Goal: Check status: Check status

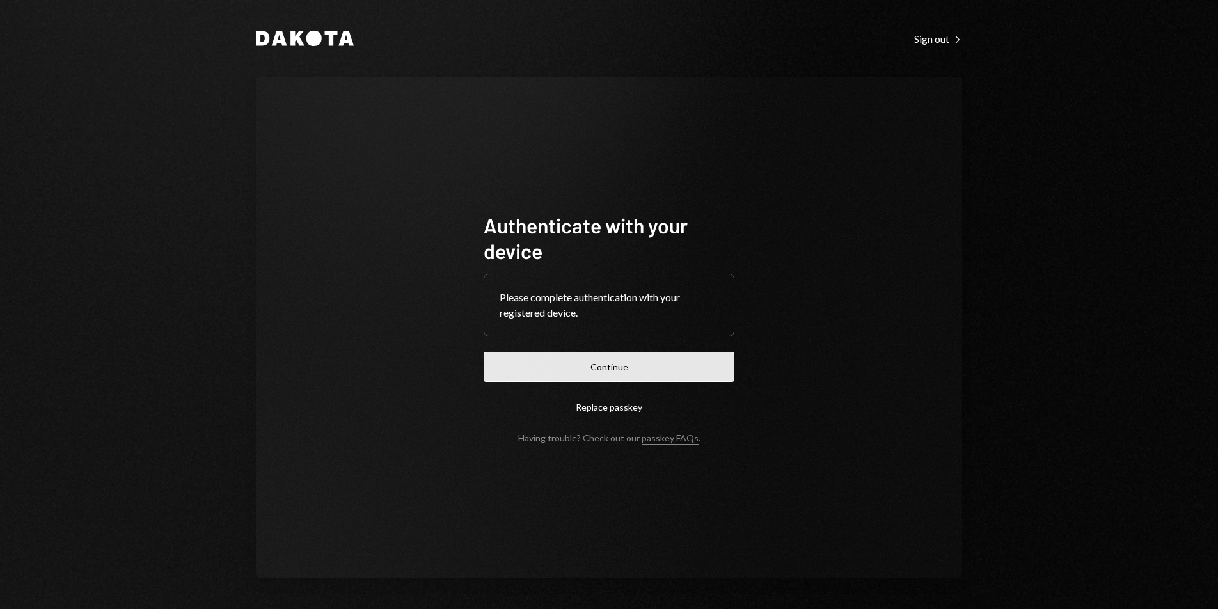
click at [640, 381] on button "Continue" at bounding box center [609, 367] width 251 height 30
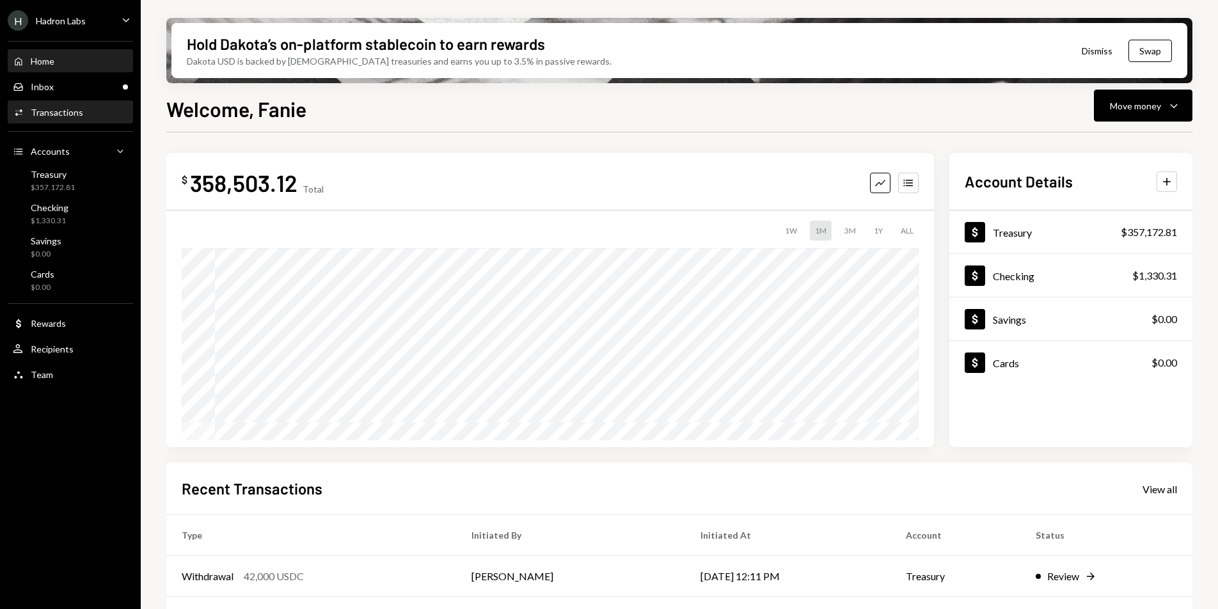
click at [63, 120] on div "Activities Transactions" at bounding box center [70, 113] width 115 height 22
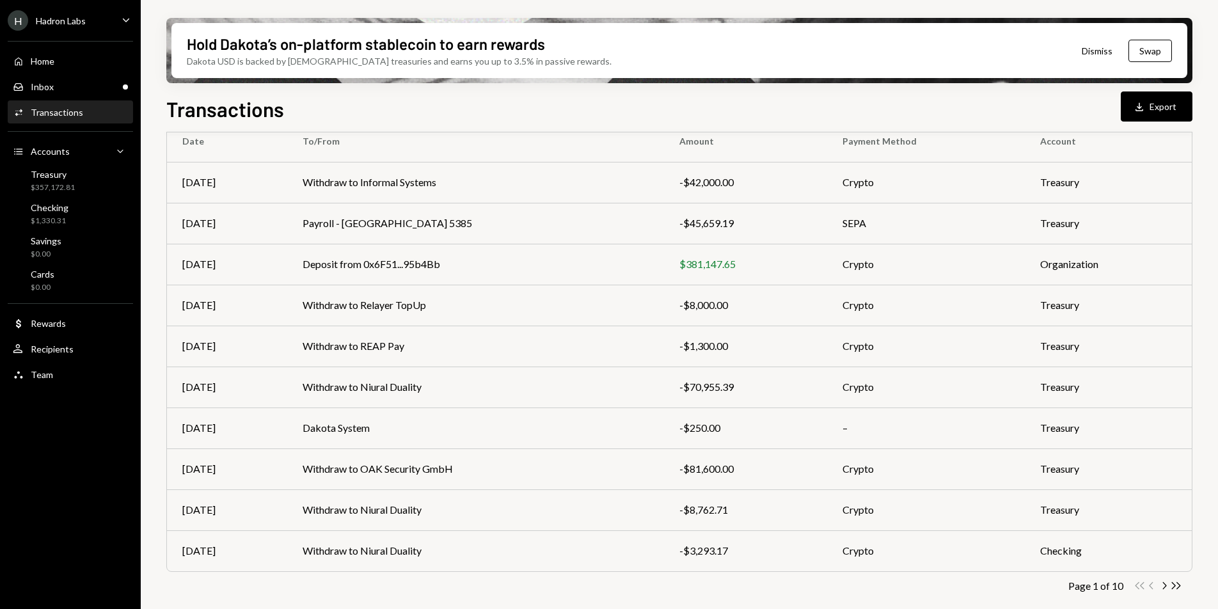
scroll to position [120, 0]
click at [1163, 588] on icon "Chevron Right" at bounding box center [1164, 584] width 12 height 12
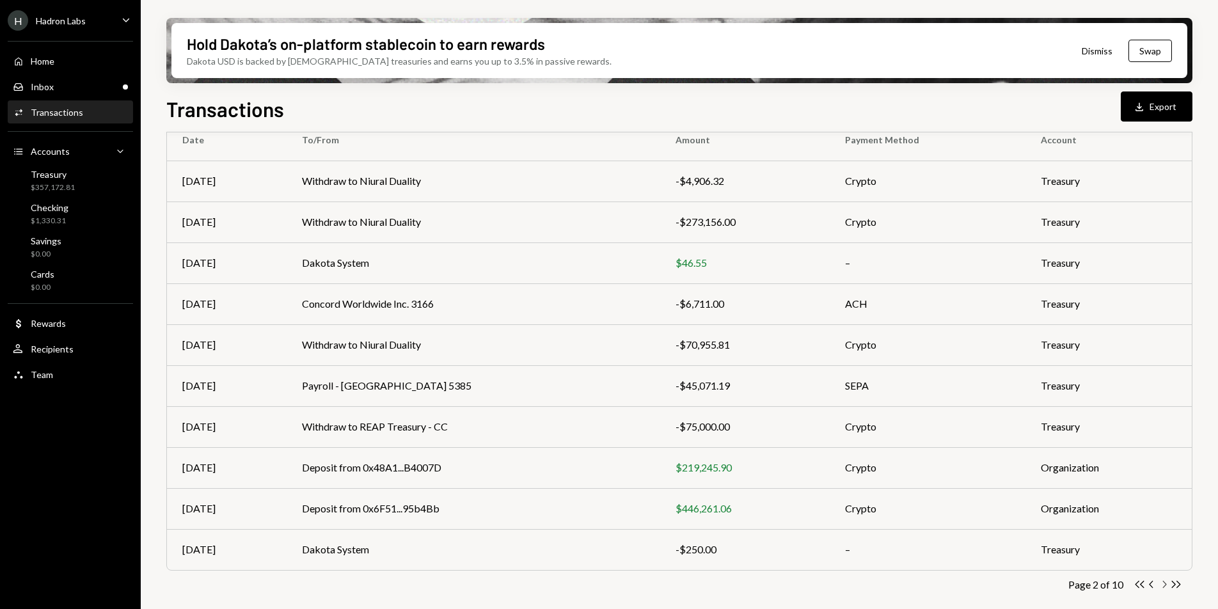
click at [1163, 587] on icon "button" at bounding box center [1165, 584] width 4 height 7
click at [481, 425] on td "Withdraw to Testing sessions pre-fund" at bounding box center [474, 426] width 374 height 41
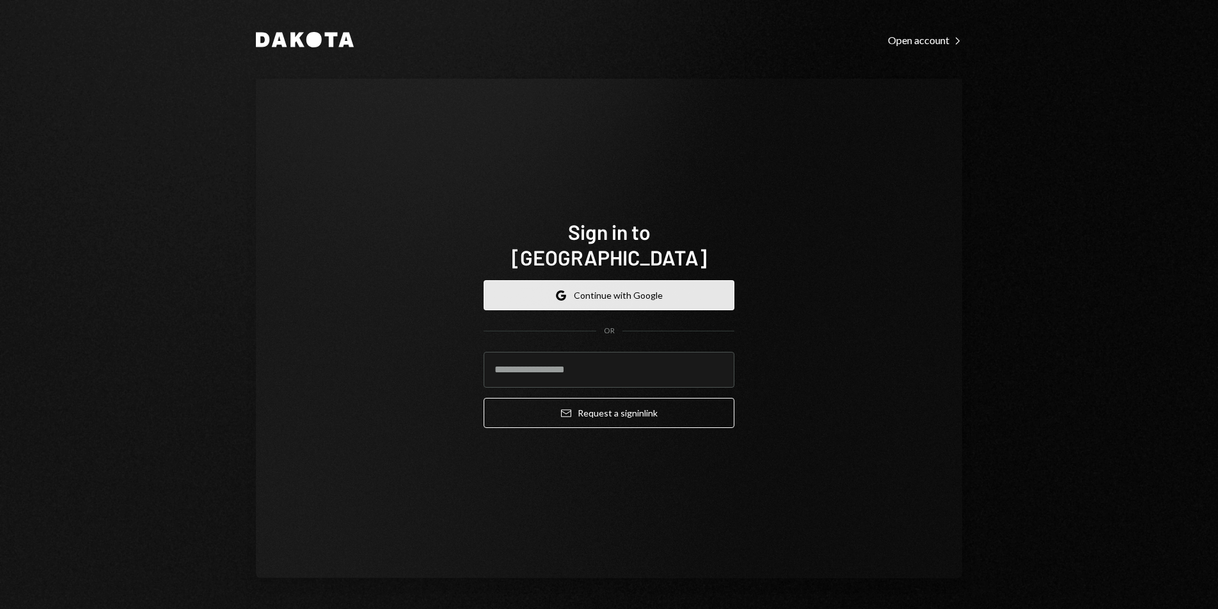
click at [676, 280] on button "Google Continue with Google" at bounding box center [609, 295] width 251 height 30
click at [641, 283] on button "Google Continue with Google" at bounding box center [609, 295] width 251 height 30
